Goal: Transaction & Acquisition: Purchase product/service

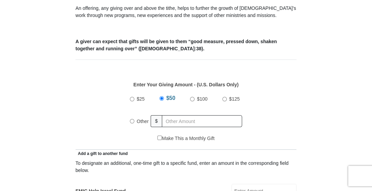
scroll to position [246, 0]
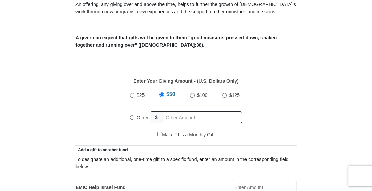
click at [131, 94] on input "$25" at bounding box center [132, 95] width 4 height 4
radio input "true"
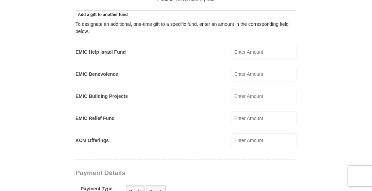
scroll to position [385, 0]
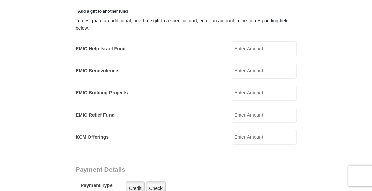
click at [256, 50] on input "EMIC Help Israel Fund" at bounding box center [264, 49] width 65 height 15
type input "15.00"
click at [250, 138] on input "KCM Offerings" at bounding box center [264, 137] width 65 height 15
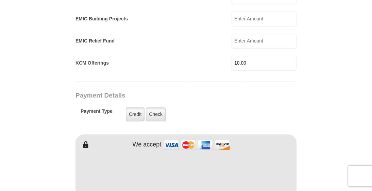
scroll to position [461, 0]
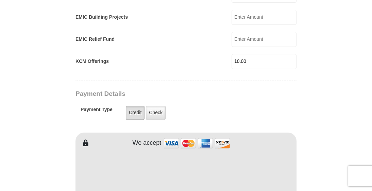
type input "10.00"
click at [137, 113] on label "Credit" at bounding box center [135, 113] width 19 height 14
click at [0, 0] on input "Credit" at bounding box center [0, 0] width 0 height 0
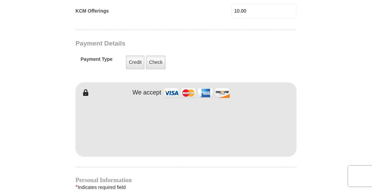
scroll to position [513, 0]
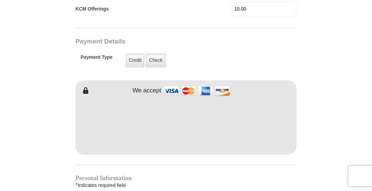
type input "[PERSON_NAME]"
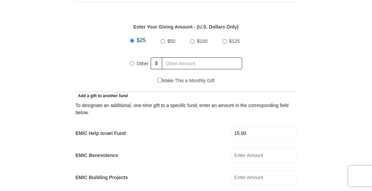
scroll to position [300, 0]
click at [134, 39] on input "$25" at bounding box center [132, 41] width 4 height 4
click at [138, 51] on div "$25 $50 $100 $125" at bounding box center [186, 52] width 112 height 39
radio input "true"
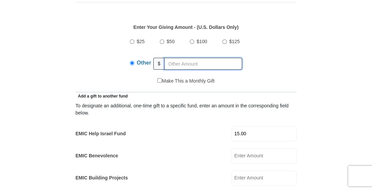
click at [167, 64] on input "text" at bounding box center [203, 64] width 78 height 12
click at [132, 61] on input "Other" at bounding box center [132, 63] width 4 height 4
click at [146, 61] on span "Other" at bounding box center [144, 63] width 15 height 6
click at [134, 61] on input "Other" at bounding box center [132, 63] width 4 height 4
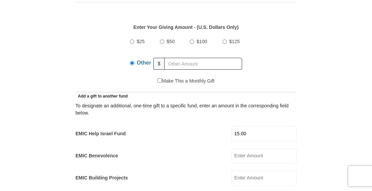
click at [134, 61] on input "Other" at bounding box center [132, 63] width 4 height 4
click at [132, 62] on input "Other" at bounding box center [132, 63] width 4 height 4
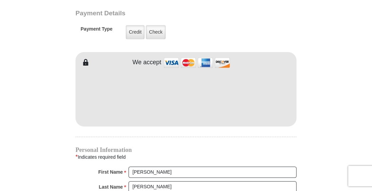
scroll to position [541, 0]
type input "10.00"
click at [135, 28] on label "Credit" at bounding box center [135, 33] width 19 height 14
click at [0, 0] on input "Credit" at bounding box center [0, 0] width 0 height 0
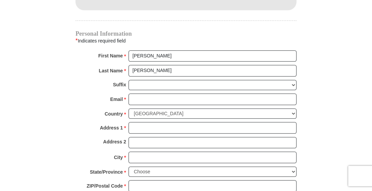
scroll to position [659, 0]
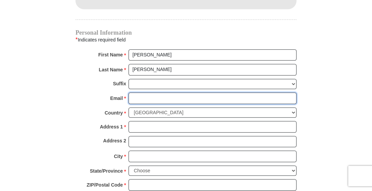
click at [143, 97] on input "Email *" at bounding box center [213, 99] width 168 height 12
type input "[PERSON_NAME][EMAIL_ADDRESS][DOMAIN_NAME]"
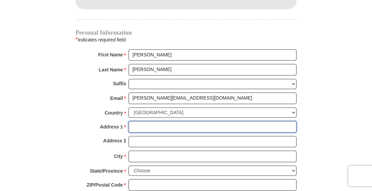
type input "[STREET_ADDRESS][PERSON_NAME]"
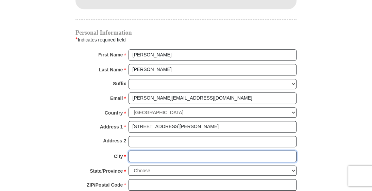
type input "[PERSON_NAME]"
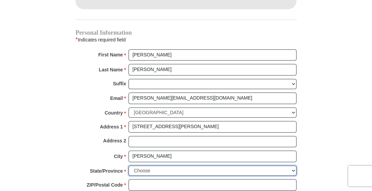
select select "GA"
type input "30273"
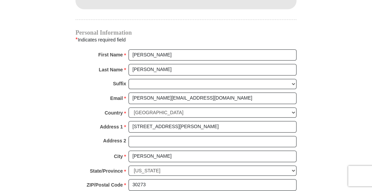
type input "6784698587"
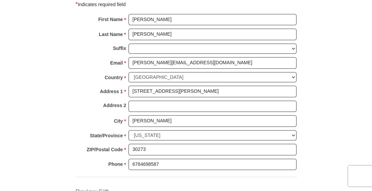
scroll to position [696, 0]
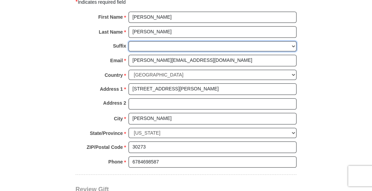
click at [292, 43] on select "[PERSON_NAME] I II III IV V VI" at bounding box center [213, 46] width 168 height 11
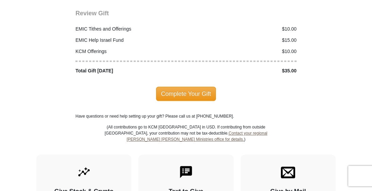
scroll to position [873, 0]
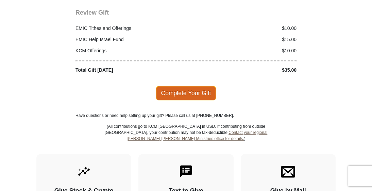
click at [186, 91] on span "Complete Your Gift" at bounding box center [186, 93] width 60 height 14
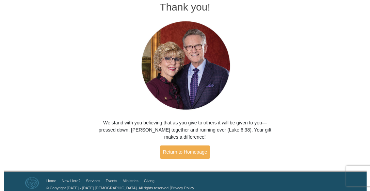
scroll to position [41, 0]
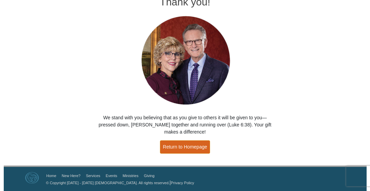
drag, startPoint x: 292, startPoint y: 150, endPoint x: 179, endPoint y: 145, distance: 112.8
click at [179, 145] on link "Return to Homepage" at bounding box center [185, 147] width 50 height 13
